Goal: Information Seeking & Learning: Learn about a topic

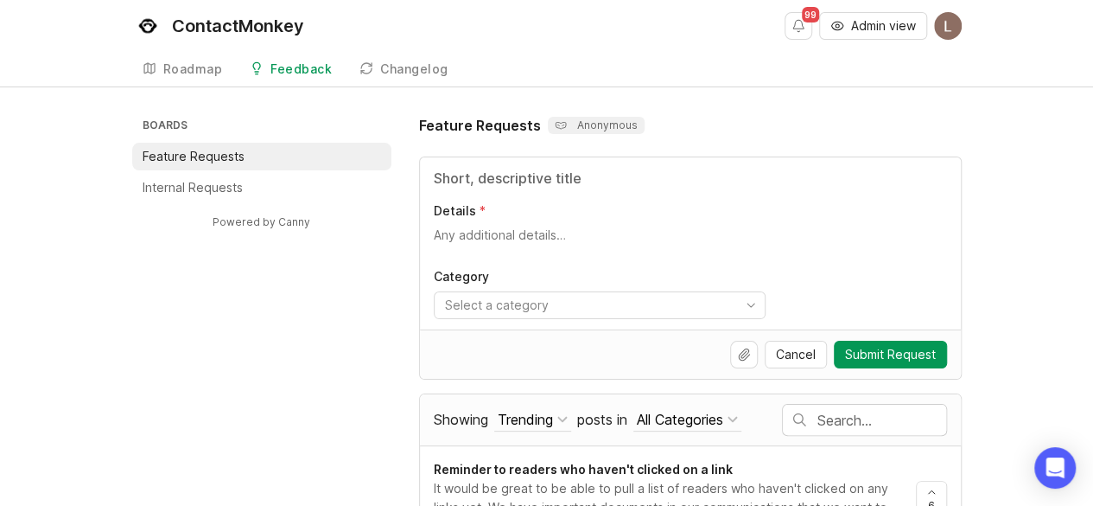
click at [851, 417] on input "text" at bounding box center [881, 419] width 129 height 19
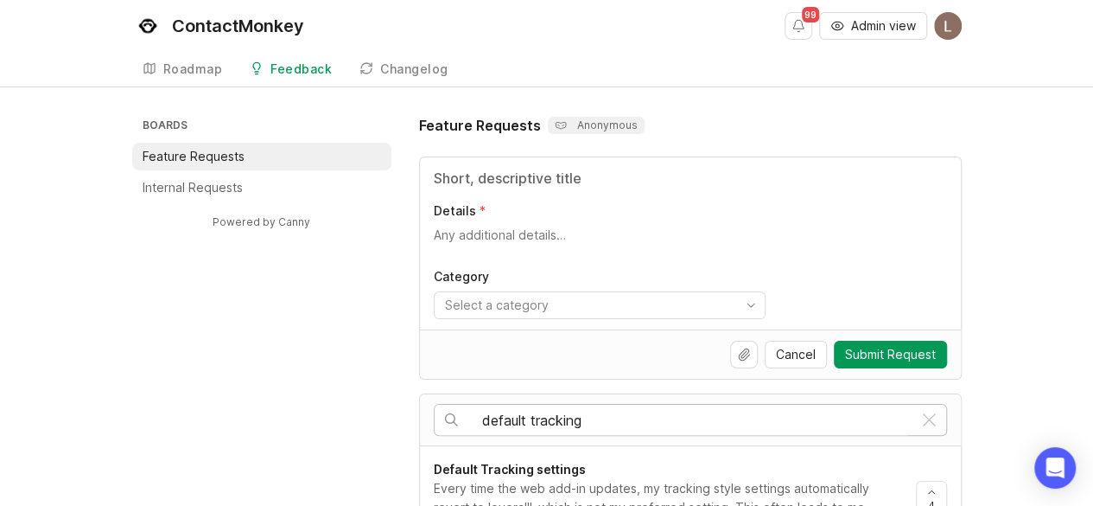
type input "default tracking"
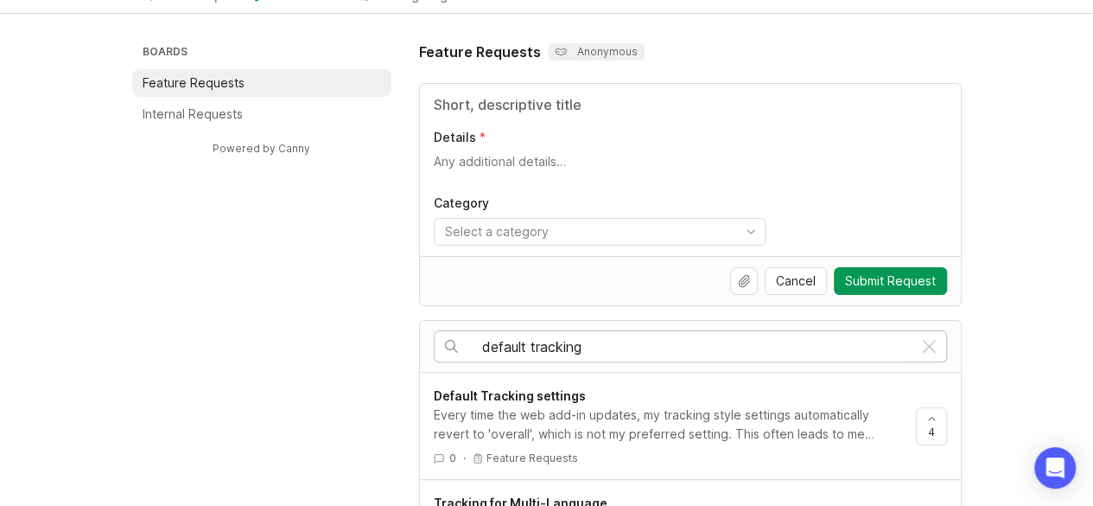
scroll to position [74, 0]
click at [496, 393] on span "Default Tracking settings" at bounding box center [510, 394] width 152 height 15
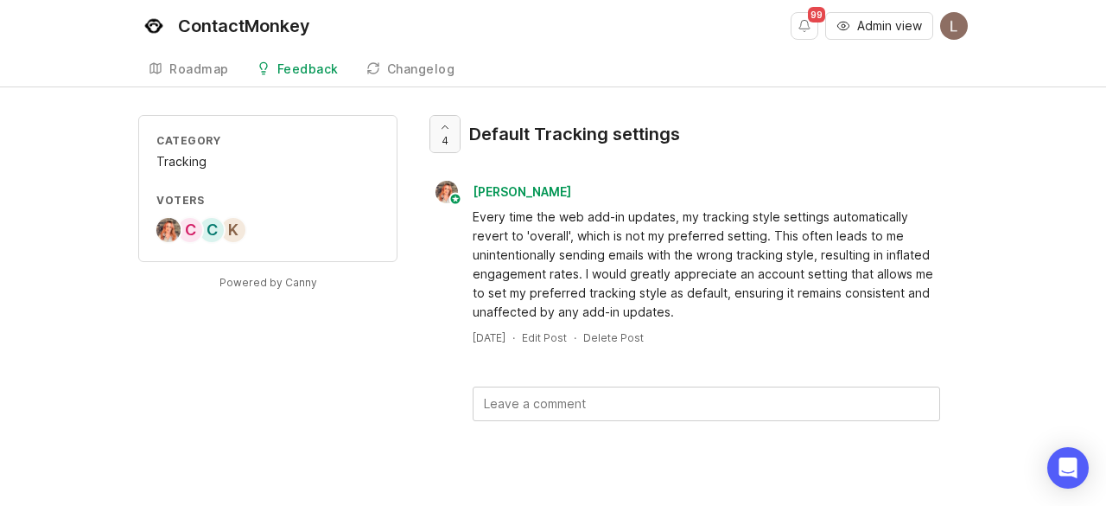
click at [443, 121] on icon at bounding box center [445, 127] width 12 height 12
